Goal: Task Accomplishment & Management: Use online tool/utility

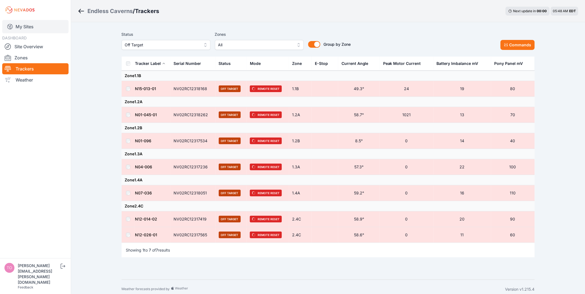
drag, startPoint x: 0, startPoint y: 0, endPoint x: 29, endPoint y: 29, distance: 41.4
click at [29, 29] on link "My Sites" at bounding box center [35, 26] width 66 height 13
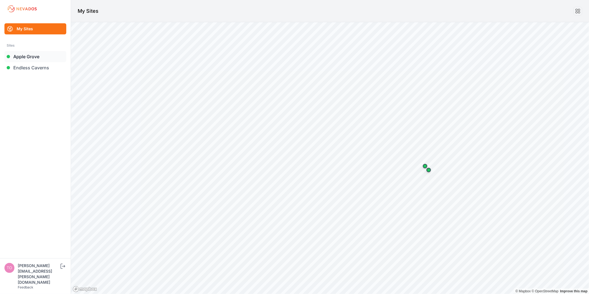
click at [47, 55] on link "Apple Grove" at bounding box center [35, 56] width 62 height 11
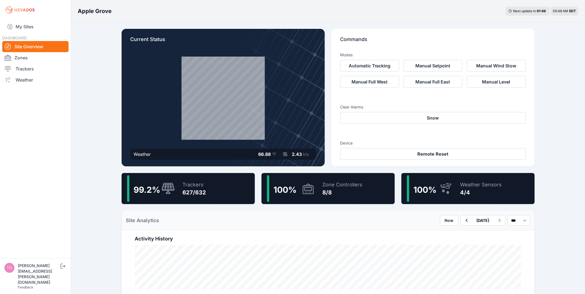
click at [228, 191] on div "99.2 % Trackers 627/632" at bounding box center [188, 188] width 133 height 31
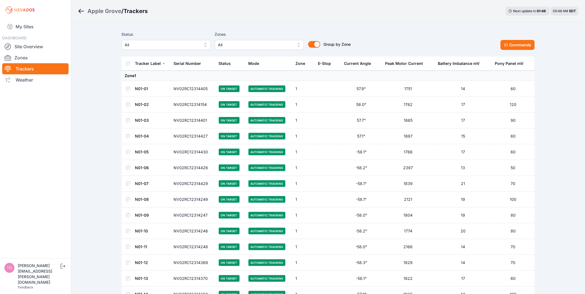
click at [162, 43] on span "All" at bounding box center [162, 45] width 74 height 7
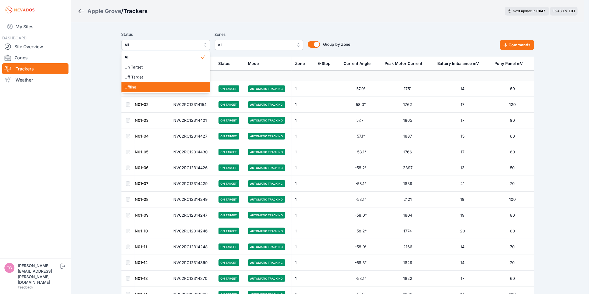
click at [158, 84] on span "Offline" at bounding box center [162, 87] width 75 height 6
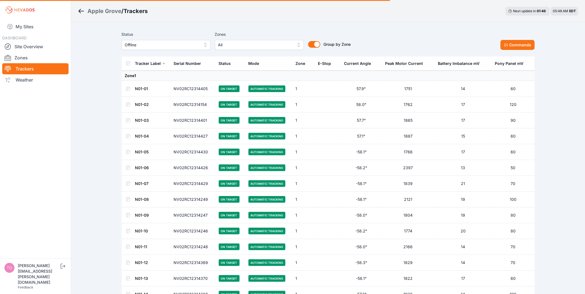
click at [140, 19] on div "Apple Grove / Trackers Next update in 01 : 46 05:48 AM EDT" at bounding box center [328, 11] width 514 height 22
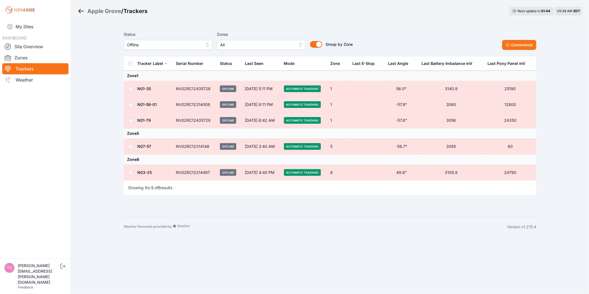
click at [147, 44] on span "Offline" at bounding box center [164, 45] width 74 height 7
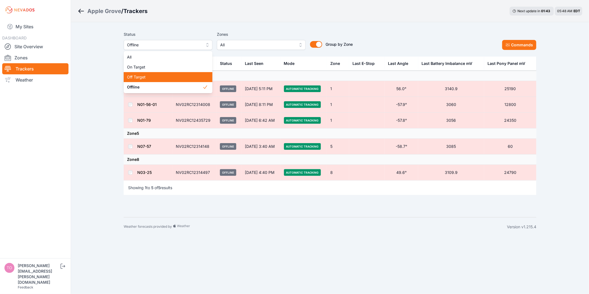
click at [147, 77] on span "Off Target" at bounding box center [164, 77] width 75 height 6
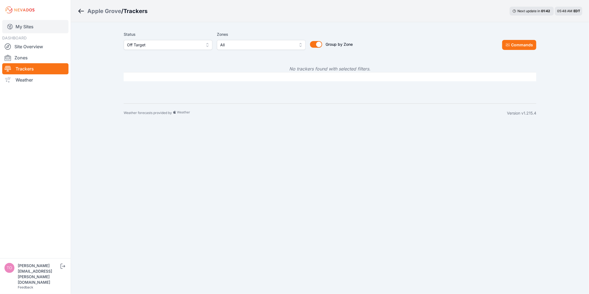
click at [32, 27] on link "My Sites" at bounding box center [35, 26] width 66 height 13
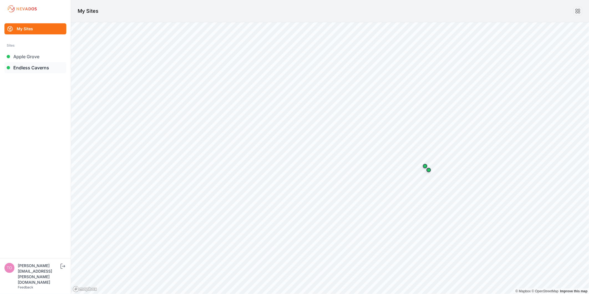
click at [45, 70] on link "Endless Caverns" at bounding box center [35, 67] width 62 height 11
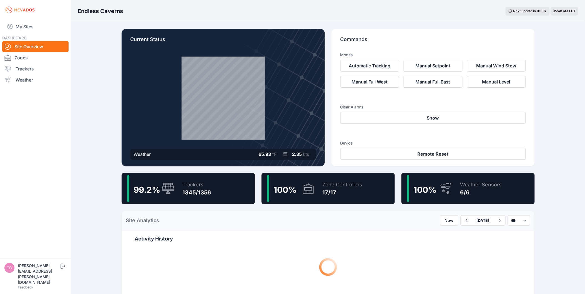
click at [189, 177] on div "Trackers 1345/1356" at bounding box center [194, 188] width 34 height 27
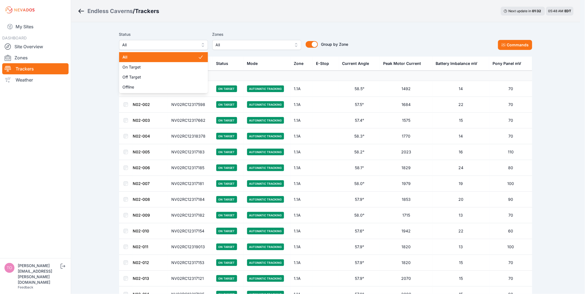
click at [183, 46] on span "All" at bounding box center [159, 45] width 74 height 7
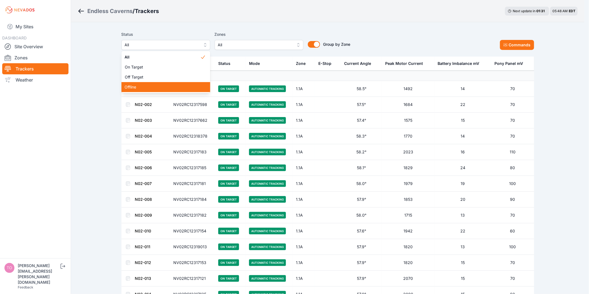
click at [176, 89] on span "Offline" at bounding box center [162, 87] width 75 height 6
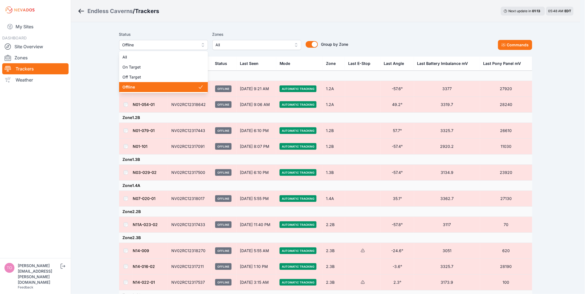
click at [158, 45] on span "Offline" at bounding box center [159, 45] width 74 height 7
click at [158, 45] on span "Offline" at bounding box center [162, 45] width 74 height 7
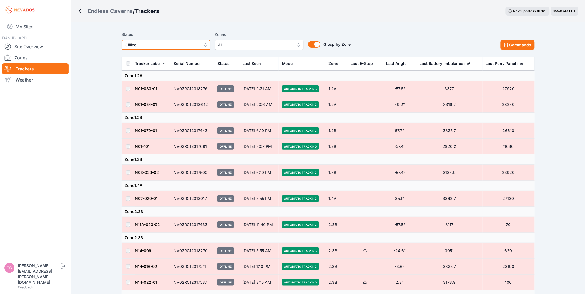
scroll to position [79, 0]
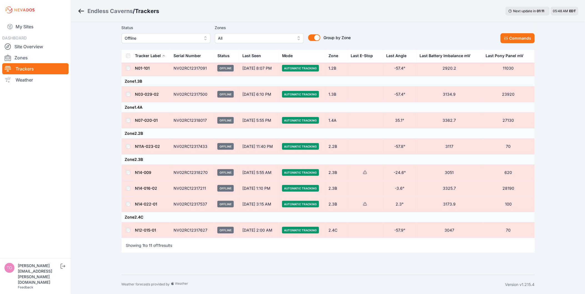
click at [131, 205] on td at bounding box center [128, 204] width 13 height 16
click at [128, 206] on td at bounding box center [128, 204] width 13 height 16
click at [125, 201] on td at bounding box center [128, 204] width 13 height 16
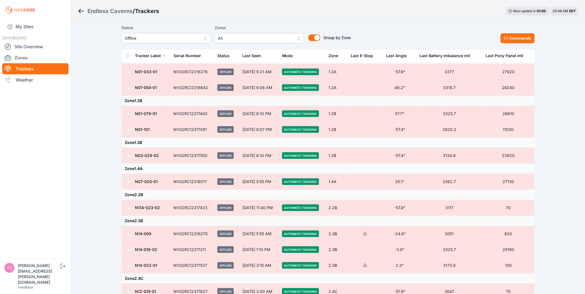
scroll to position [0, 0]
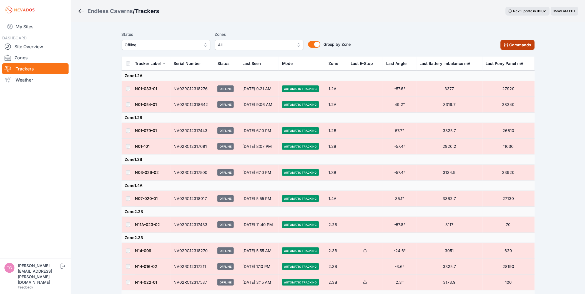
click at [516, 45] on button "Commands" at bounding box center [517, 45] width 34 height 10
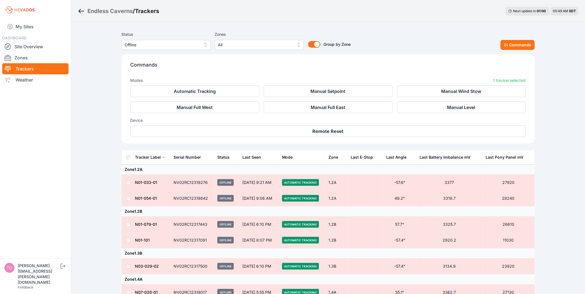
click at [300, 137] on div "Commands Modes 1 tracker selected Automatic Tracking Manual Setpoint Manual Win…" at bounding box center [328, 98] width 413 height 89
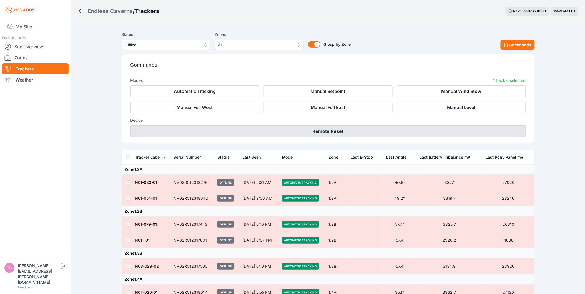
click at [302, 131] on button "Remote Reset" at bounding box center [327, 131] width 395 height 12
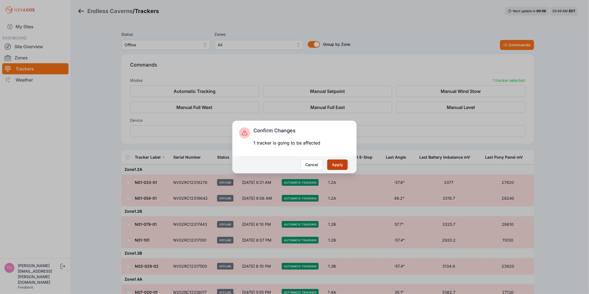
click at [336, 167] on button "Apply" at bounding box center [337, 165] width 21 height 11
